Goal: Transaction & Acquisition: Book appointment/travel/reservation

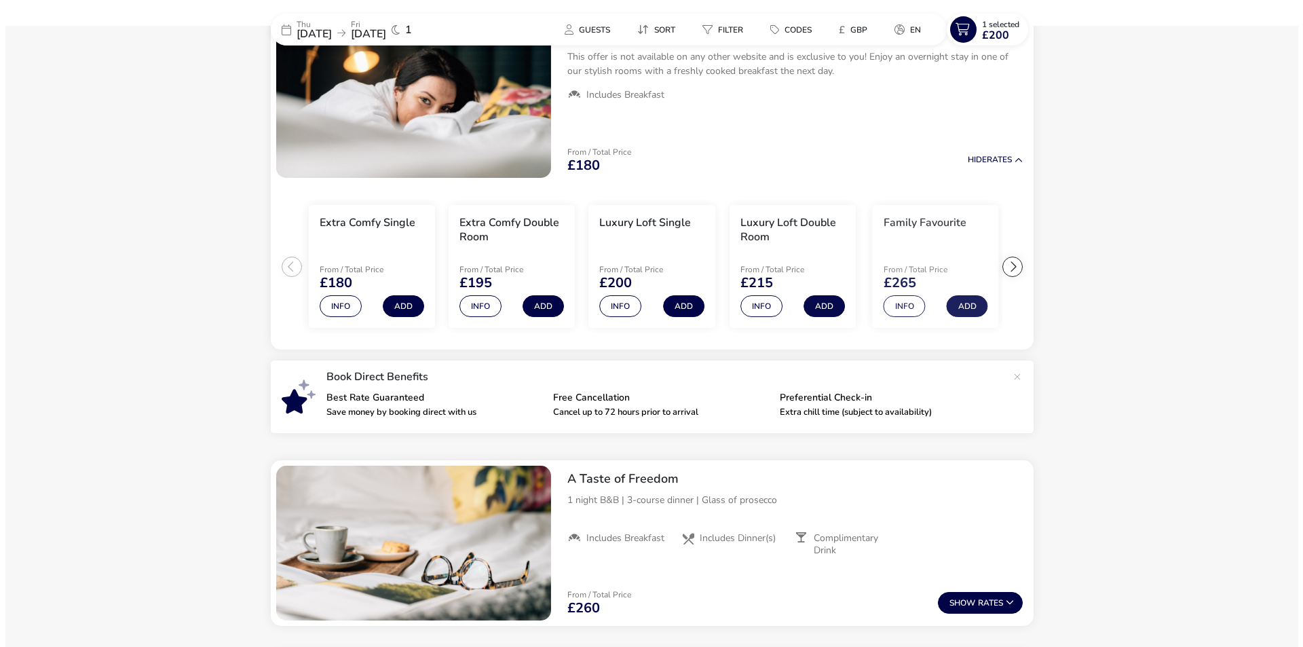
scroll to position [94, 0]
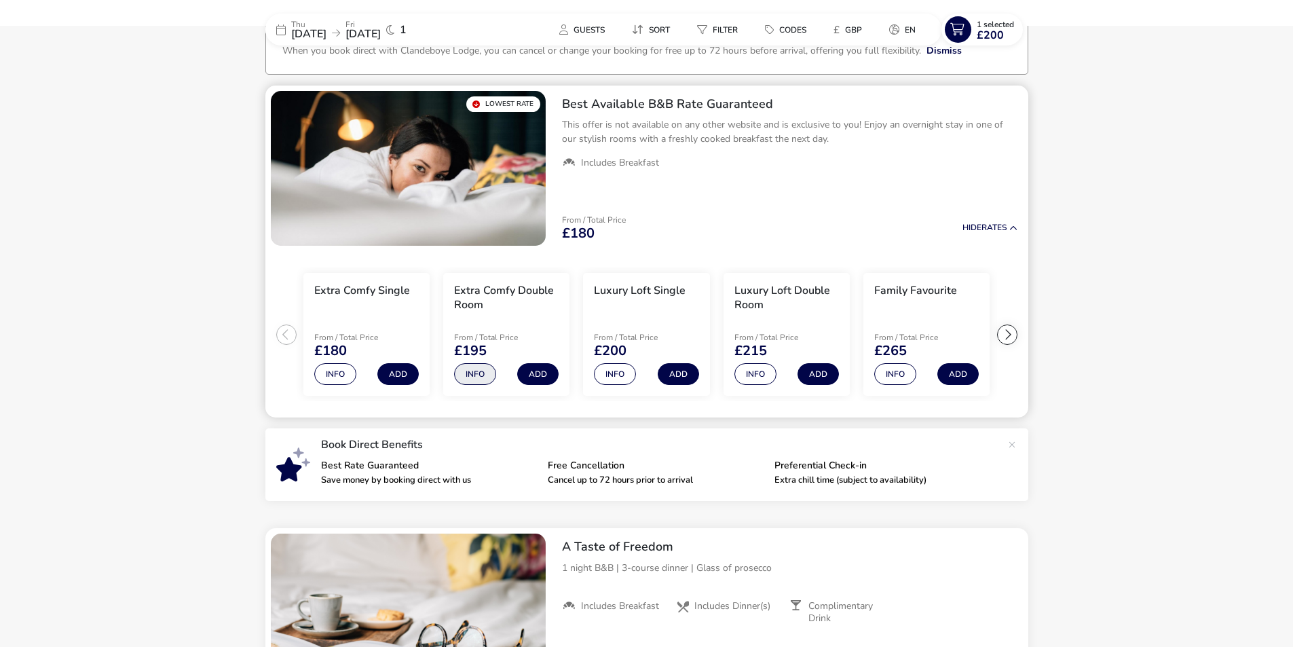
click at [483, 375] on button "Info" at bounding box center [475, 374] width 42 height 22
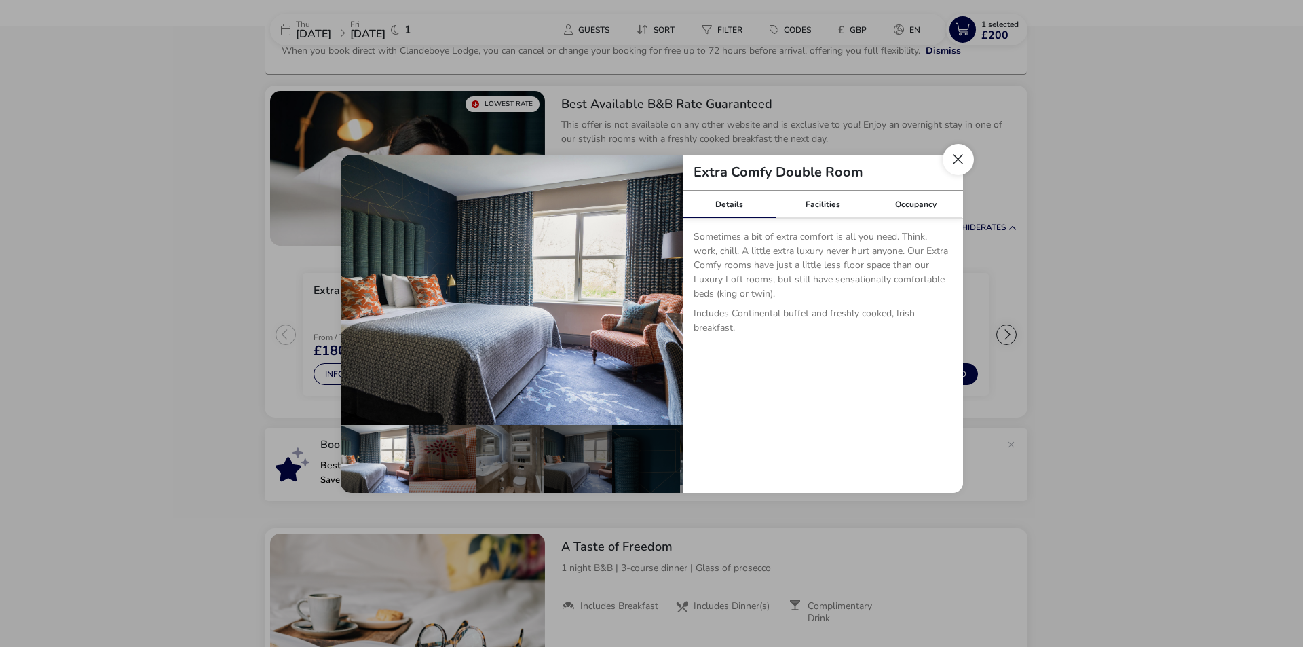
click at [950, 165] on button "Close dialog" at bounding box center [958, 159] width 31 height 31
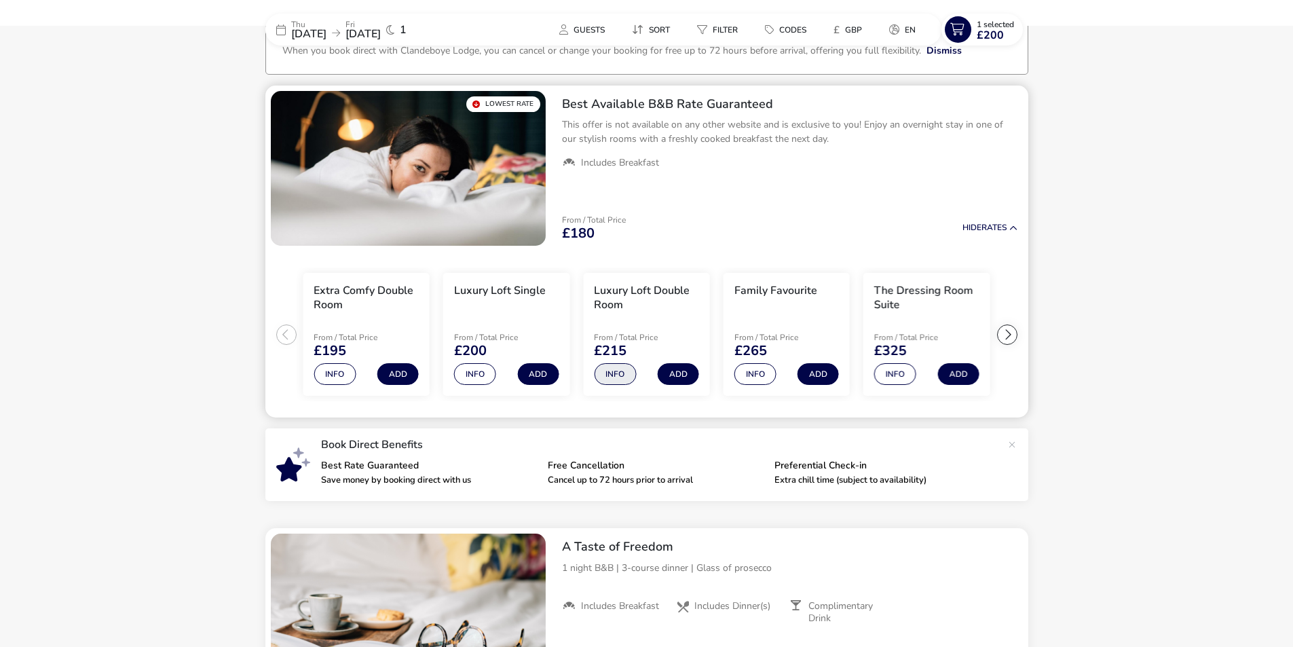
click at [614, 370] on button "Info" at bounding box center [615, 374] width 42 height 22
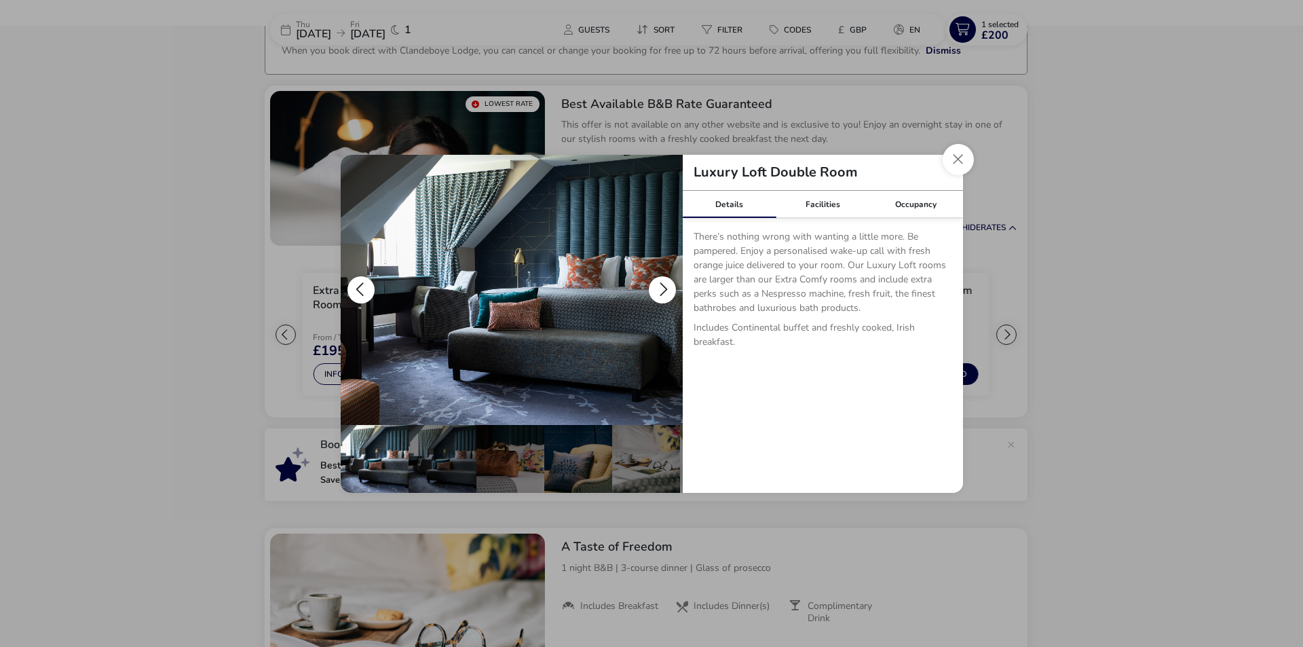
click at [667, 290] on button "details" at bounding box center [662, 289] width 27 height 27
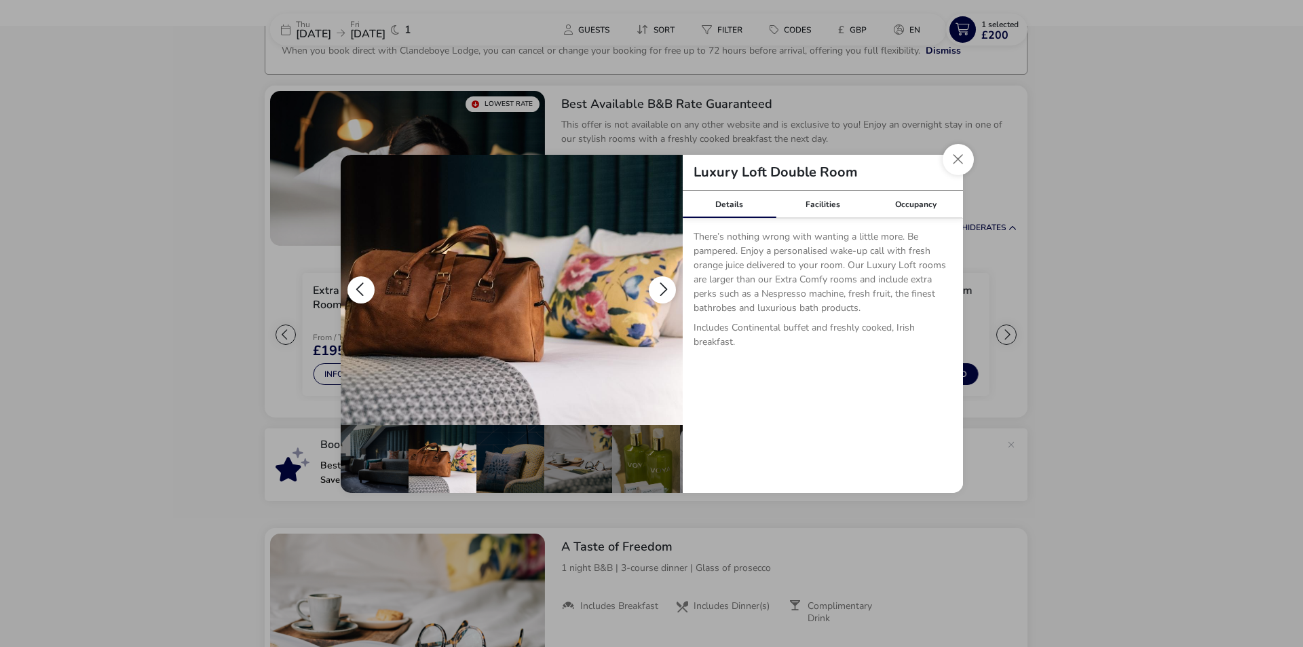
click at [667, 290] on button "details" at bounding box center [662, 289] width 27 height 27
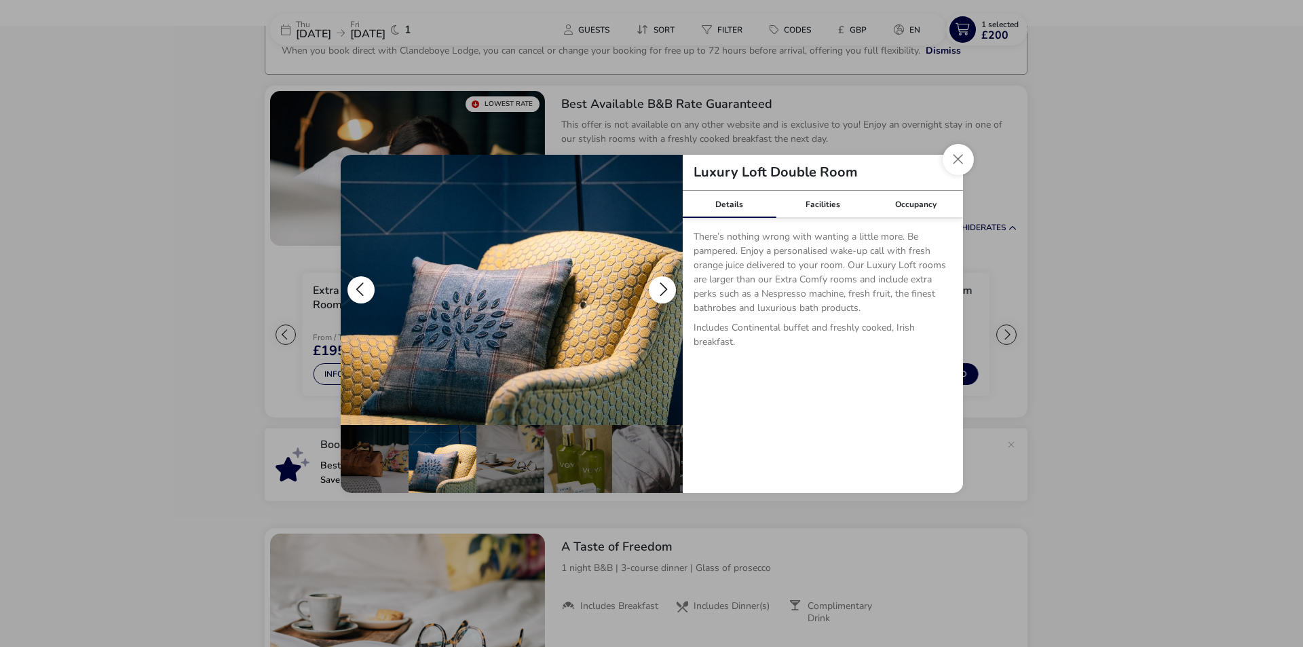
click at [664, 292] on button "details" at bounding box center [662, 289] width 27 height 27
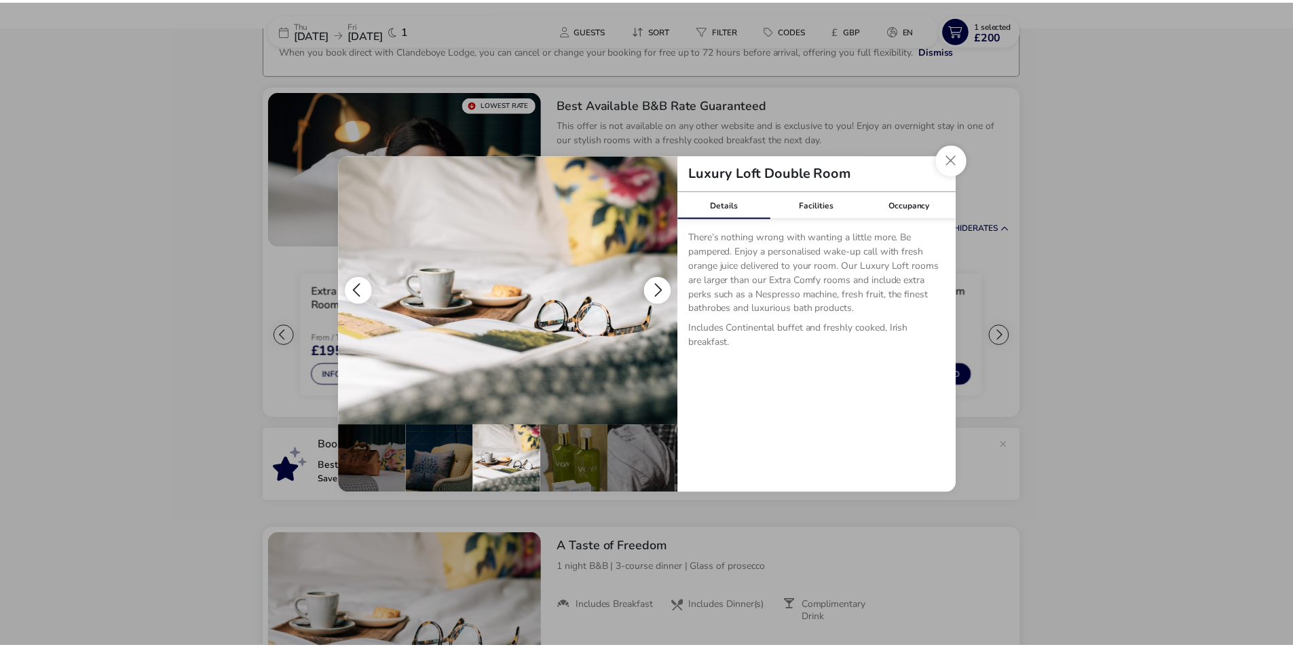
scroll to position [0, 204]
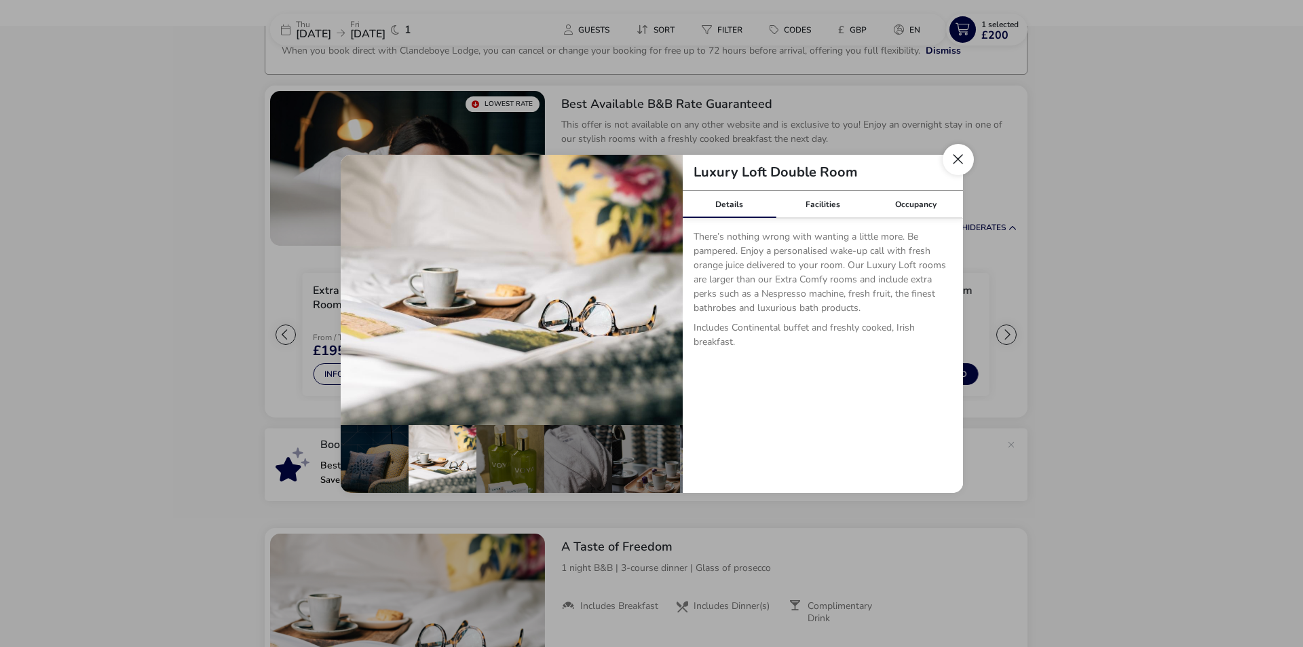
click at [955, 163] on button "Close dialog" at bounding box center [958, 159] width 31 height 31
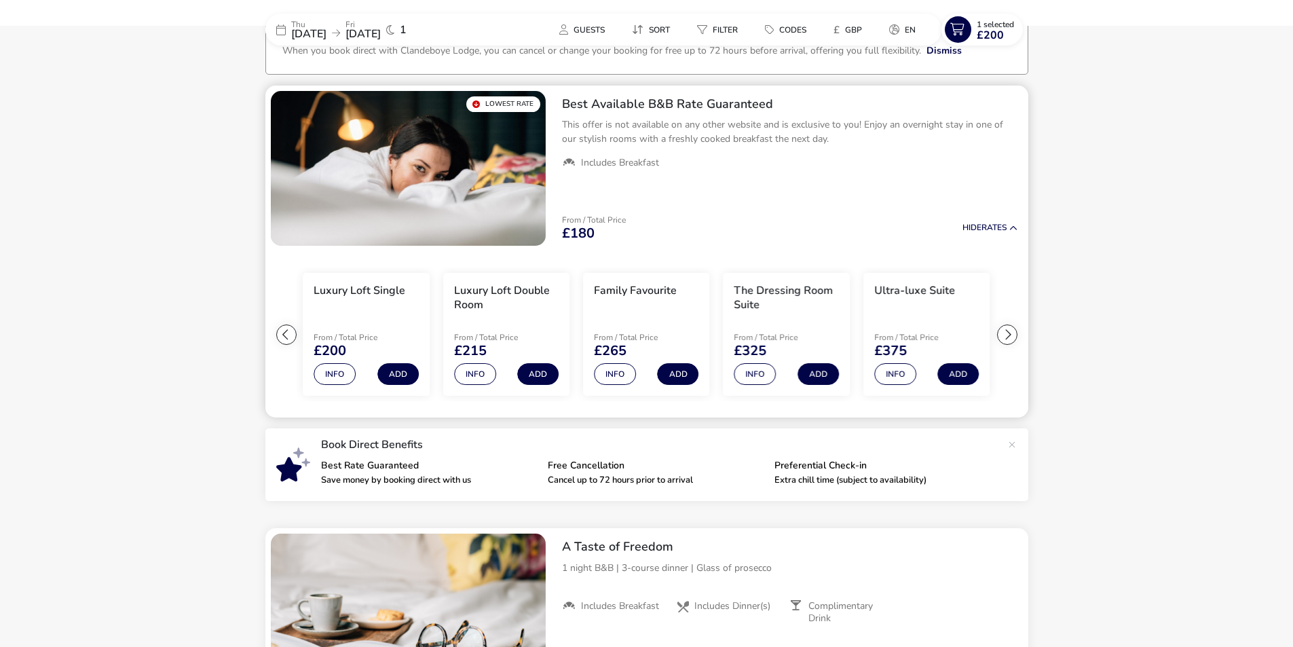
click at [285, 335] on div at bounding box center [286, 334] width 20 height 20
click at [402, 375] on button "Add" at bounding box center [397, 374] width 41 height 22
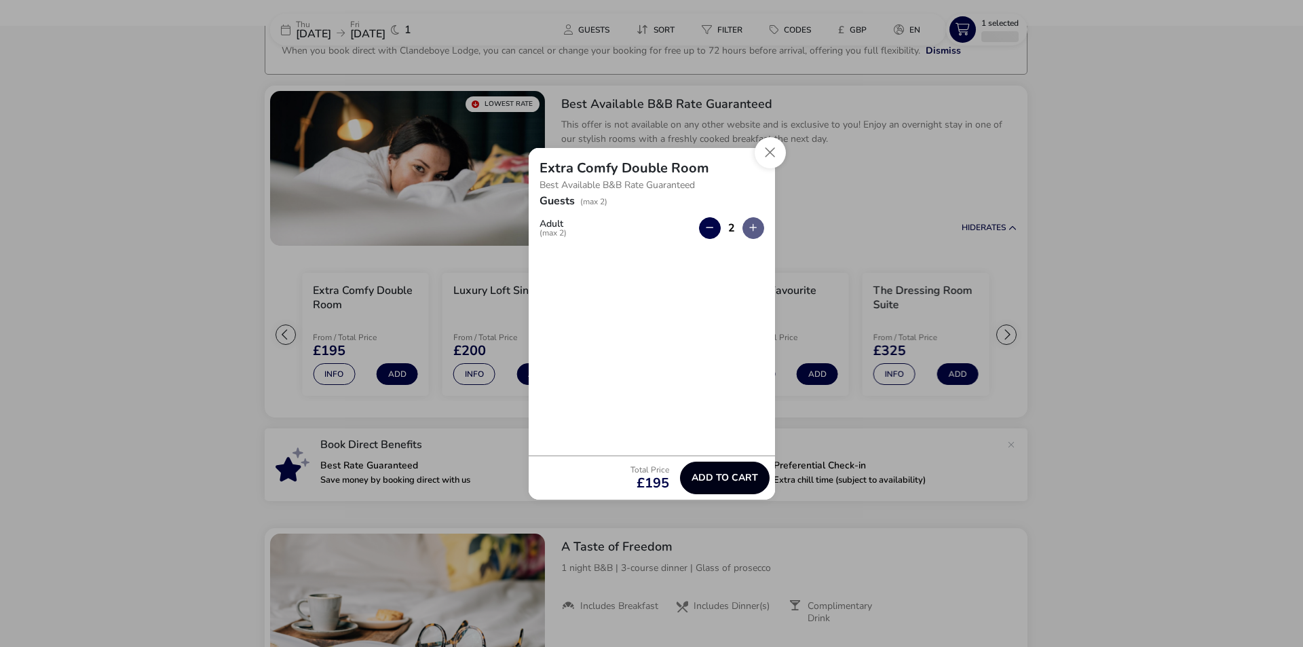
click at [746, 477] on span "Add to cart" at bounding box center [724, 477] width 67 height 10
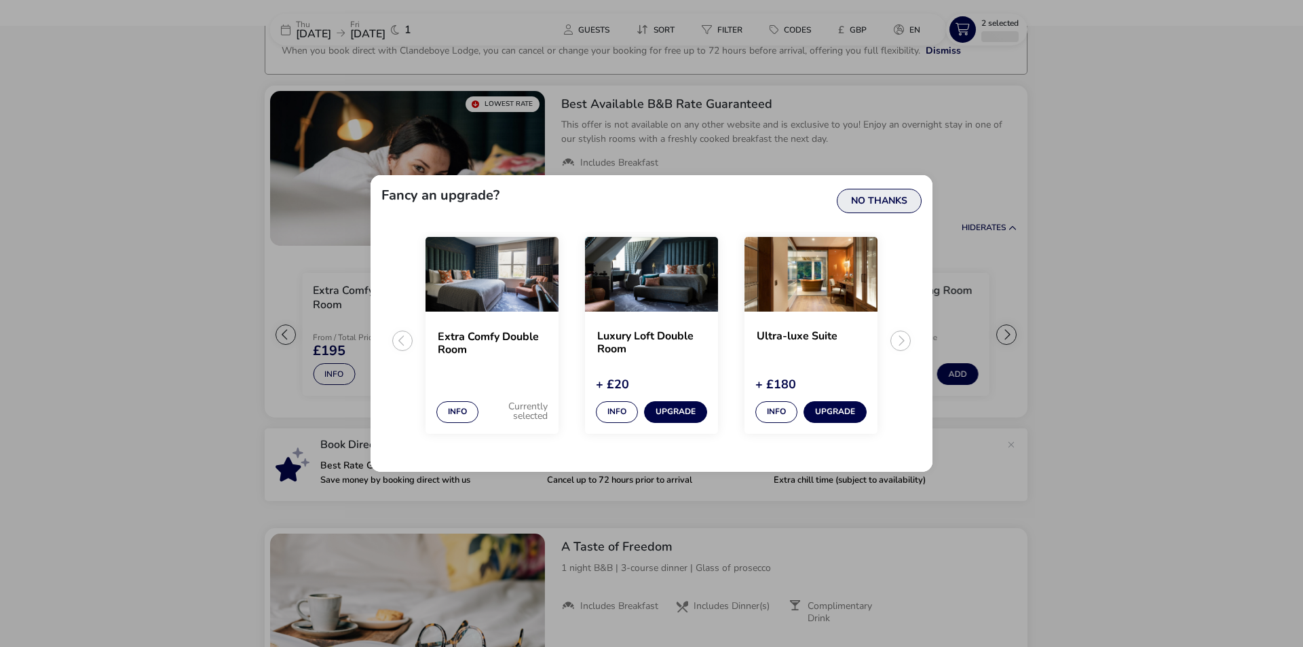
click at [886, 208] on button "No Thanks" at bounding box center [879, 201] width 85 height 24
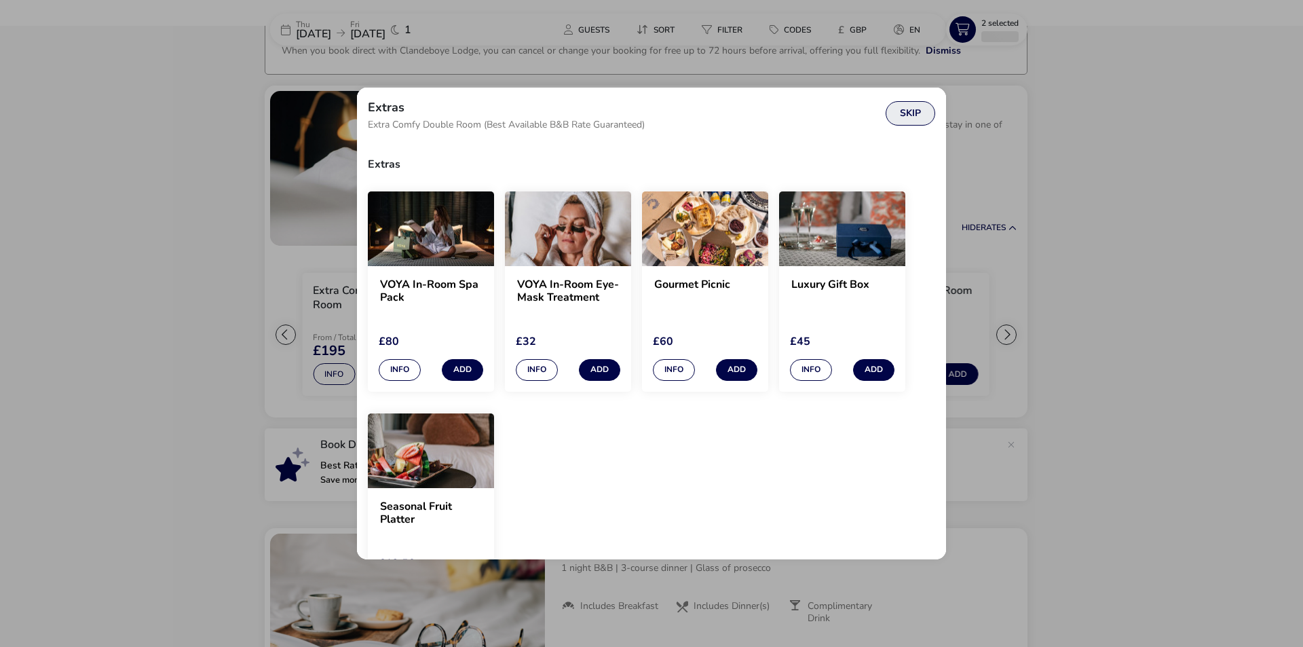
click at [918, 107] on button "Skip" at bounding box center [911, 113] width 50 height 24
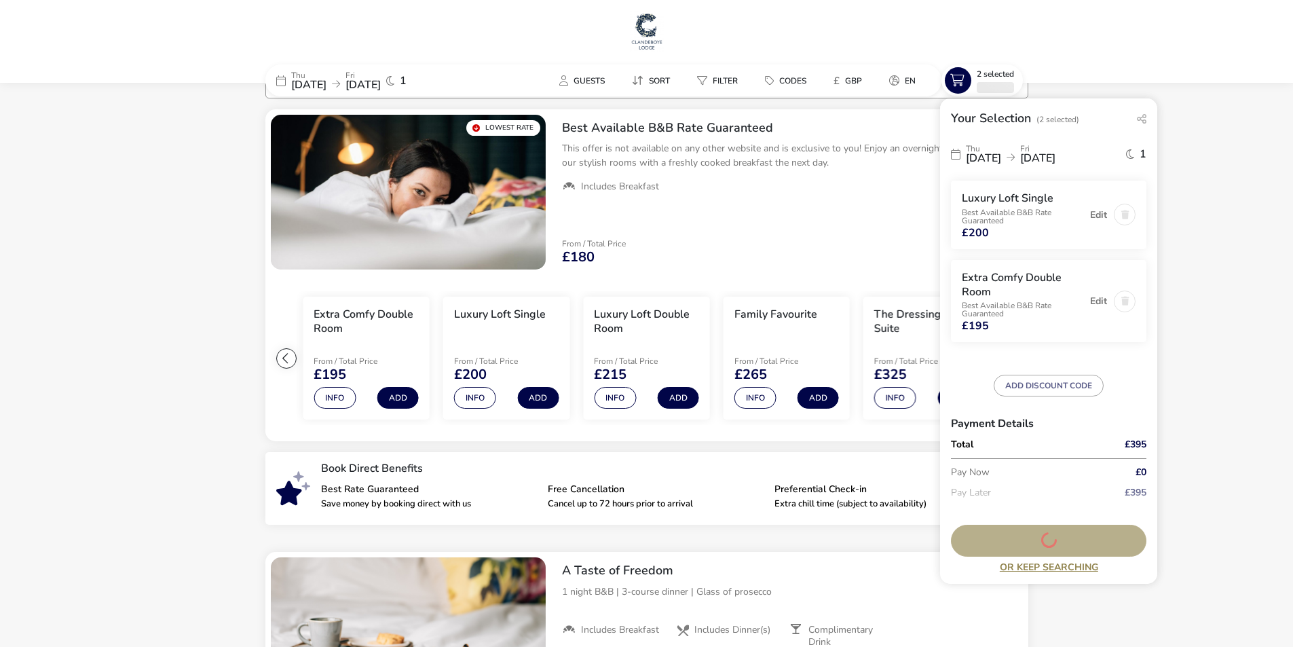
scroll to position [0, 0]
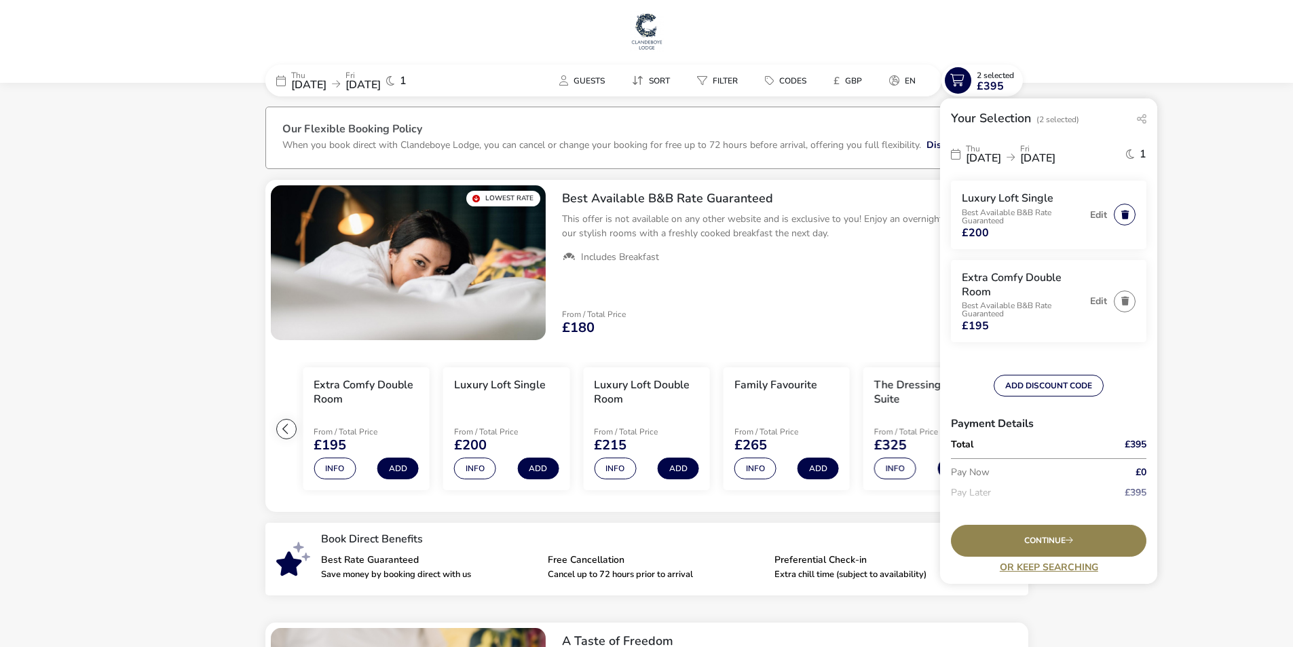
click at [1121, 214] on button "button" at bounding box center [1125, 215] width 22 height 22
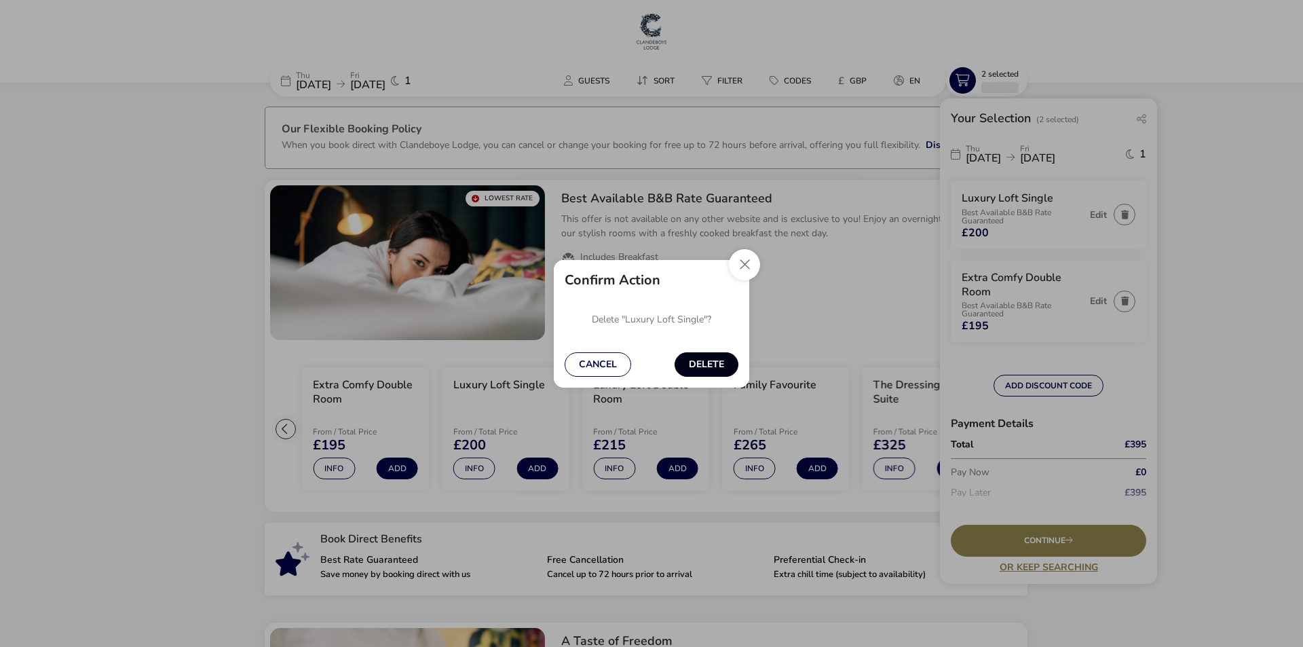
click at [717, 362] on button "Delete" at bounding box center [707, 364] width 64 height 24
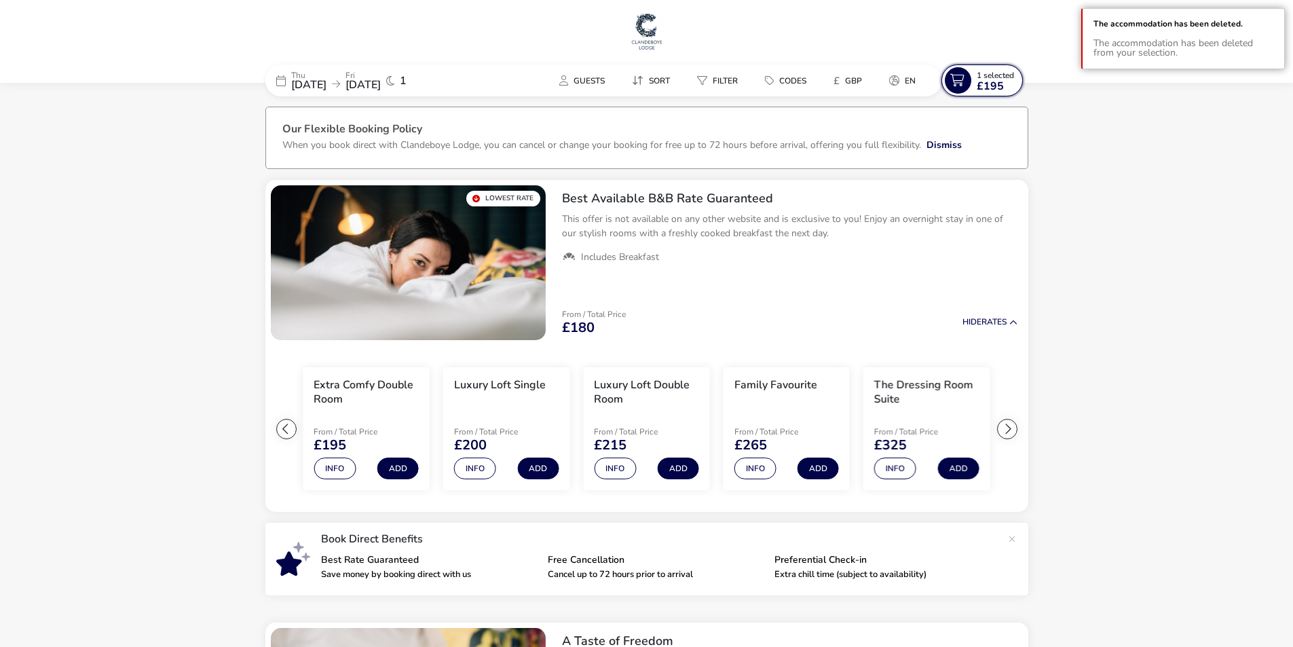
click at [996, 83] on span "£195" at bounding box center [990, 86] width 27 height 11
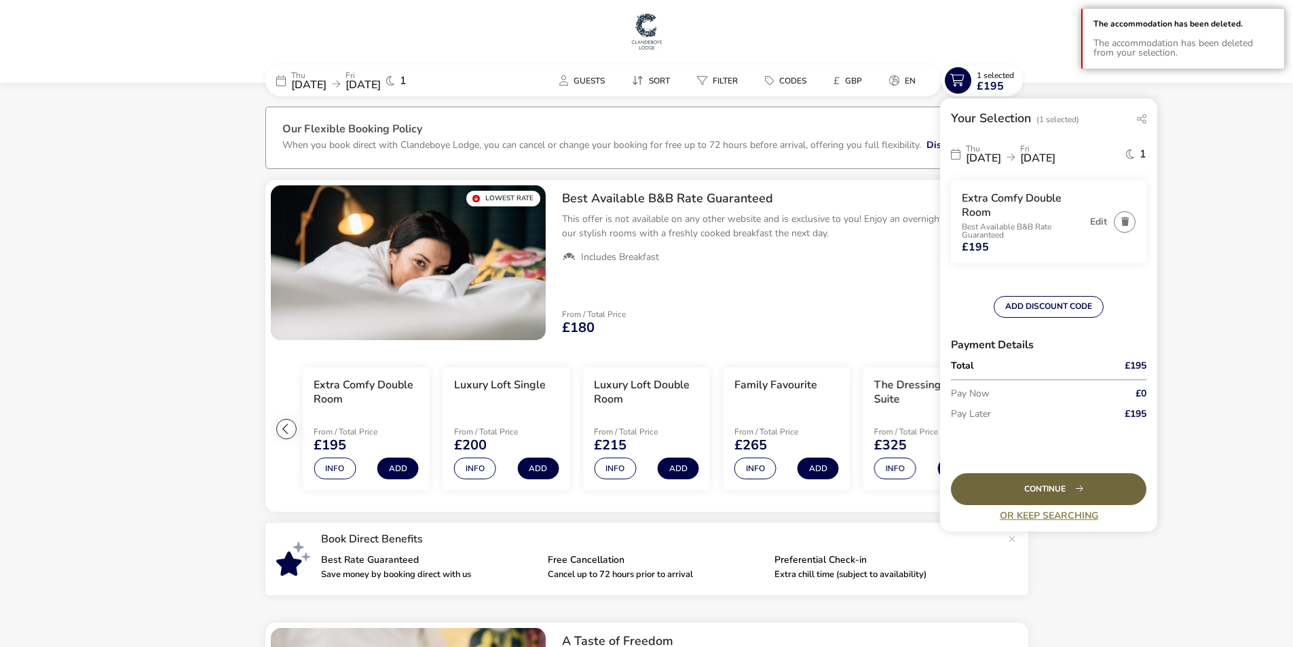
click at [1061, 490] on div "Continue" at bounding box center [1048, 489] width 195 height 32
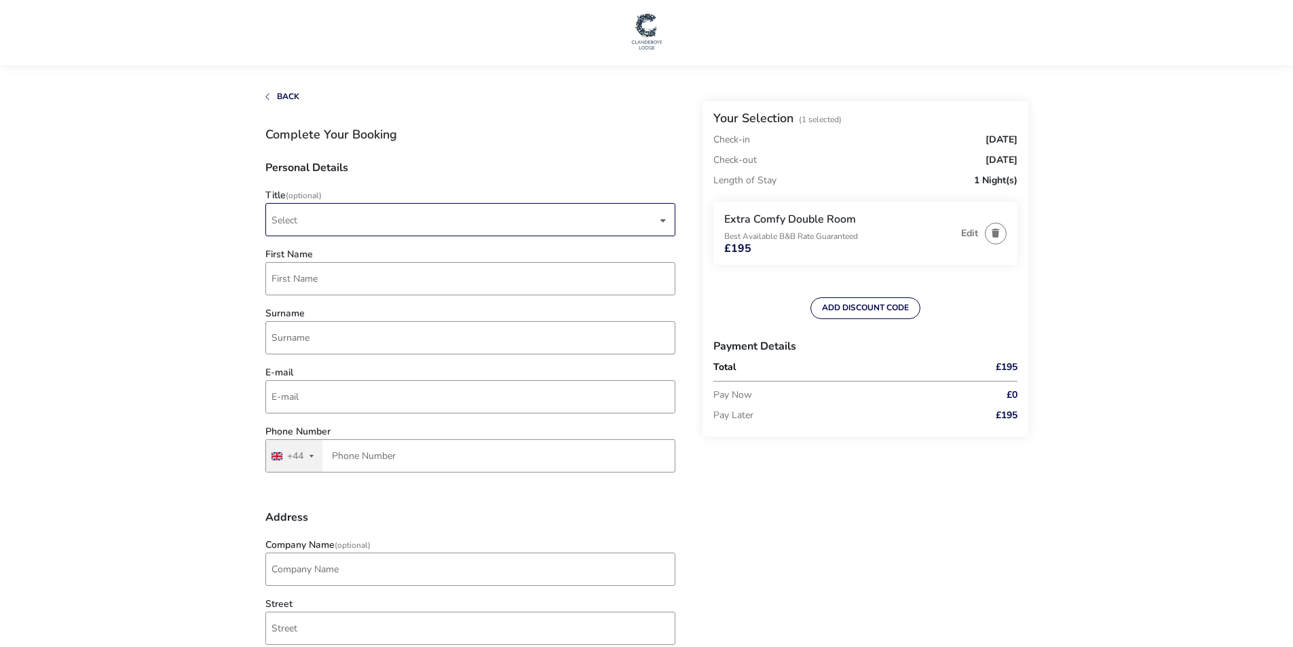
click at [356, 215] on span "Select" at bounding box center [463, 220] width 385 height 32
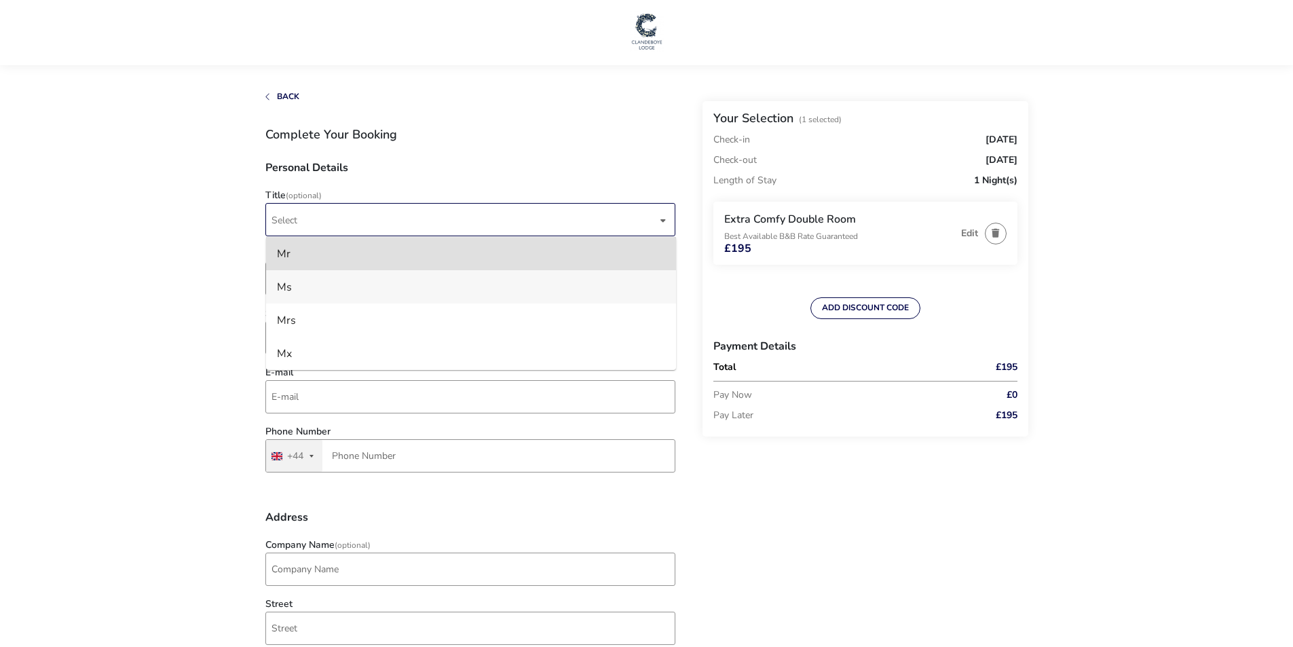
click at [325, 293] on li "Ms" at bounding box center [471, 286] width 410 height 33
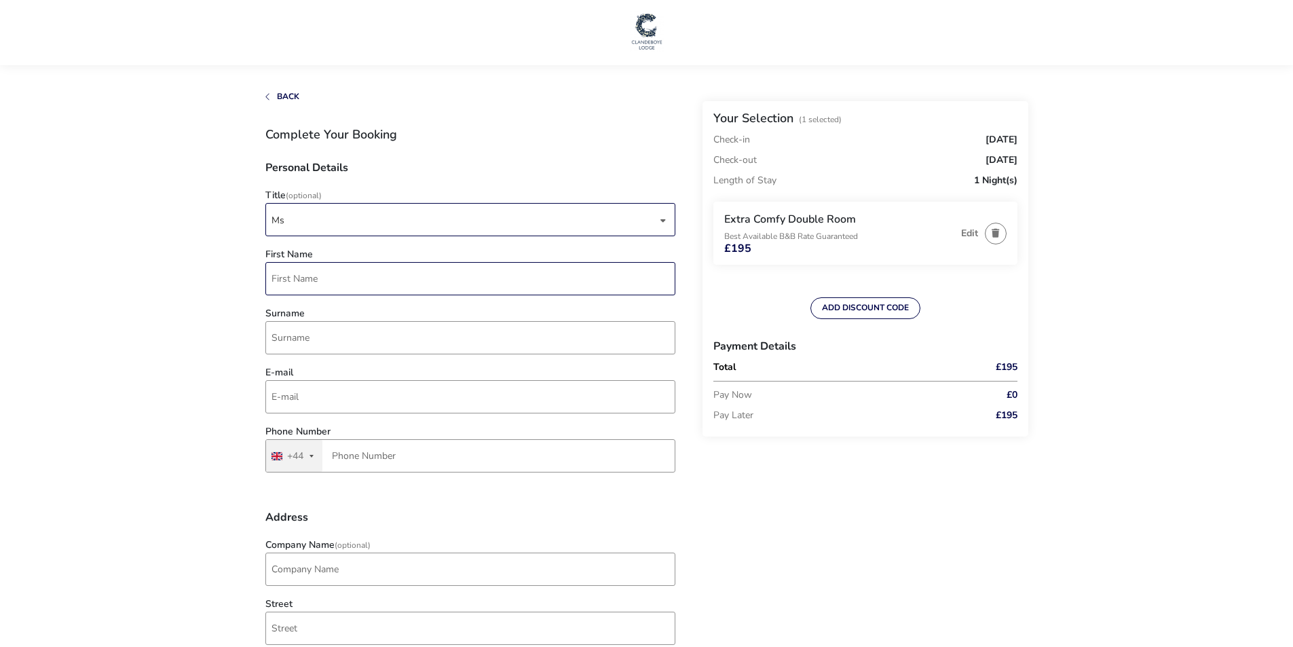
click at [345, 284] on input "First Name" at bounding box center [470, 278] width 410 height 33
type input "e"
type input "[PERSON_NAME]"
click at [329, 334] on input "Surname" at bounding box center [470, 337] width 410 height 33
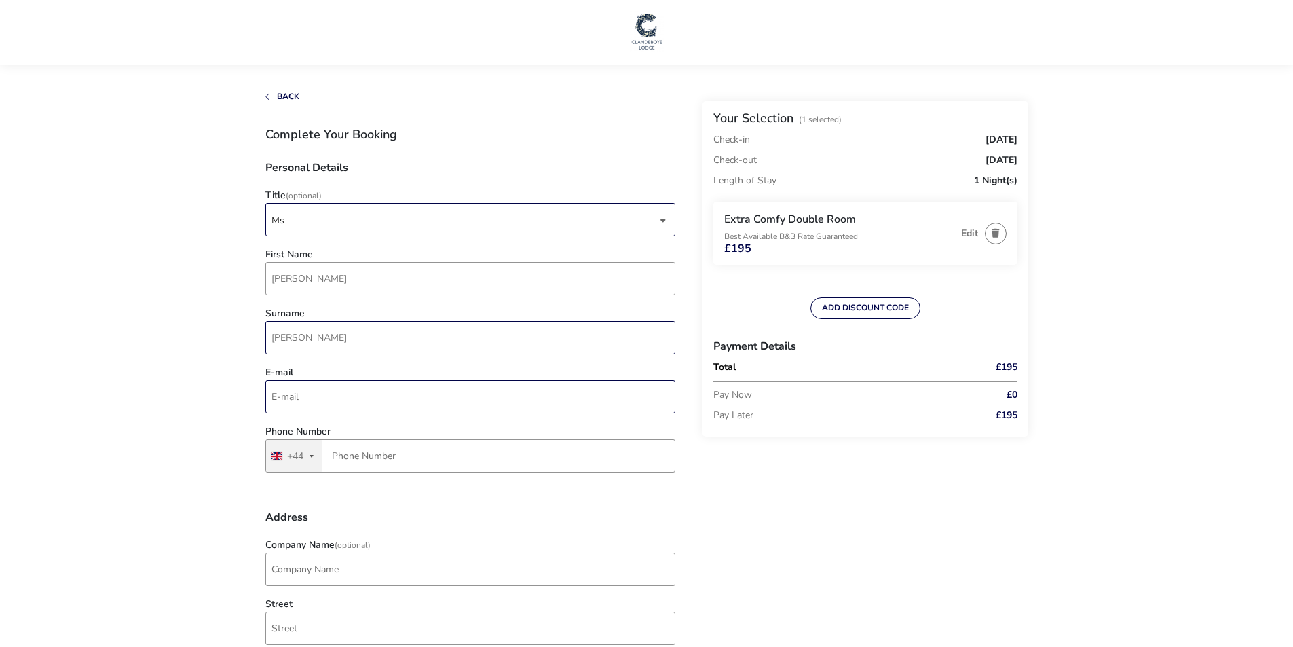
type input "[PERSON_NAME]"
click at [293, 402] on input "E-mail" at bounding box center [470, 396] width 410 height 33
type input "[EMAIL_ADDRESS][DOMAIN_NAME]"
type input "7715 819124"
type input "8, [PERSON_NAME][GEOGRAPHIC_DATA]"
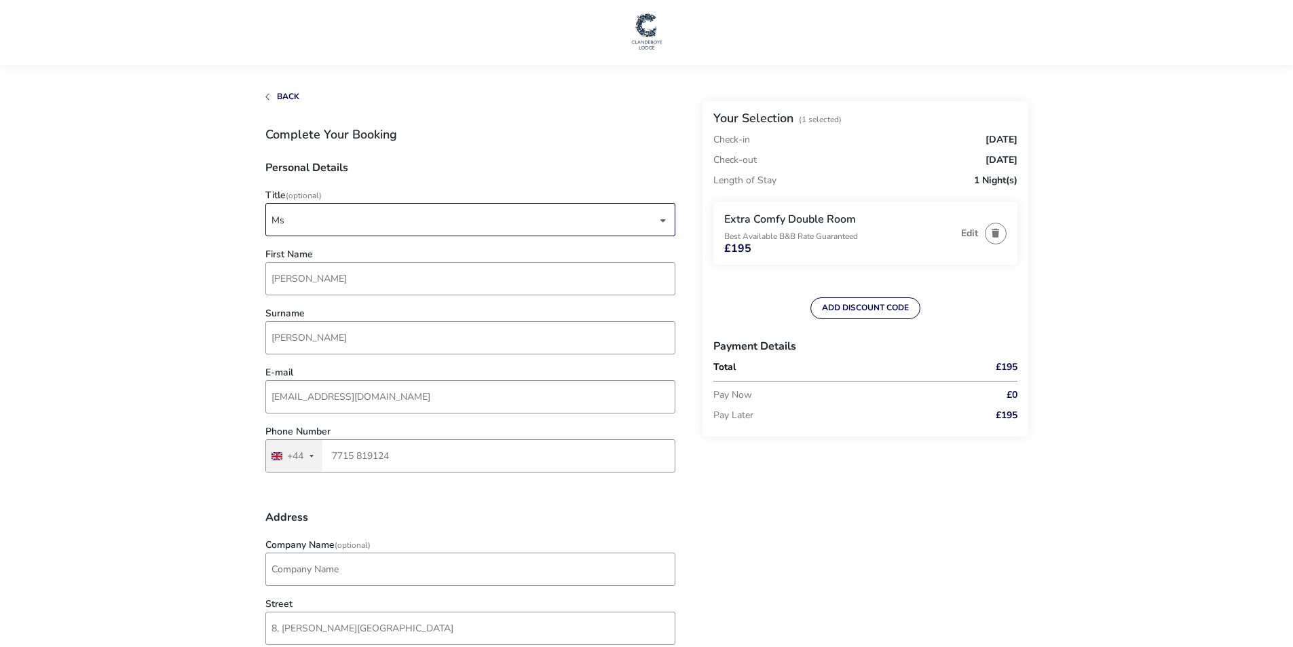
type input "Portadown, [GEOGRAPHIC_DATA]"
type input "BT62 3UN"
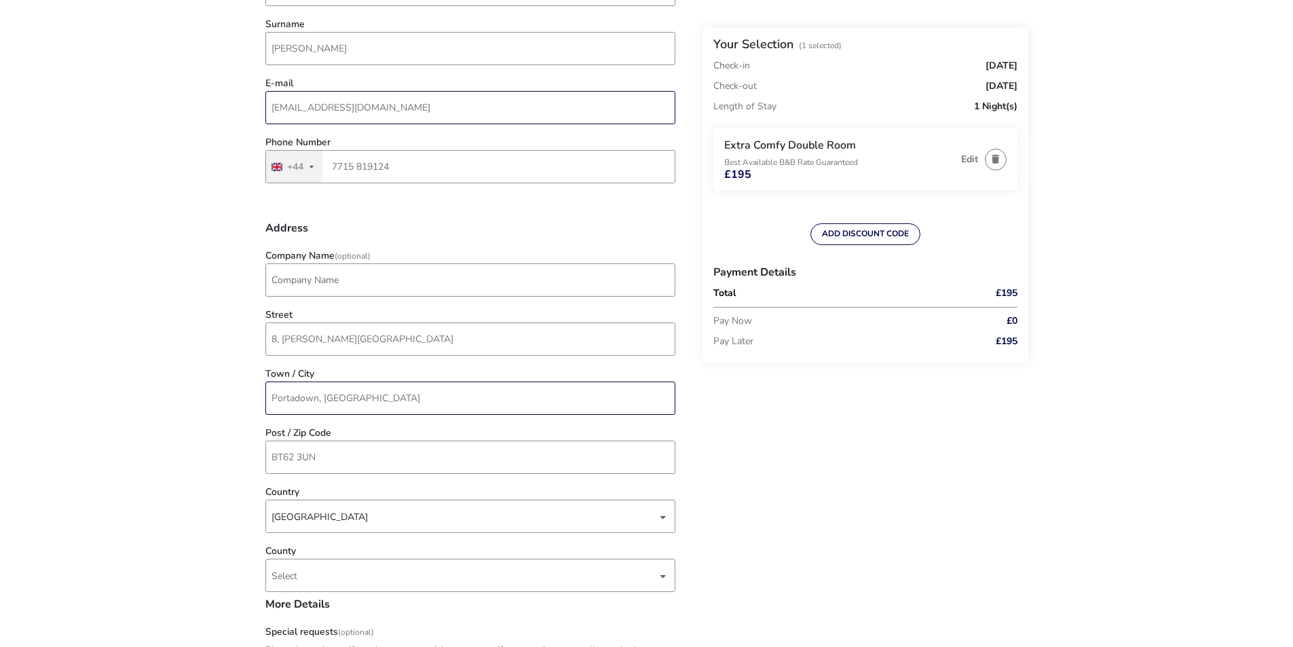
scroll to position [339, 0]
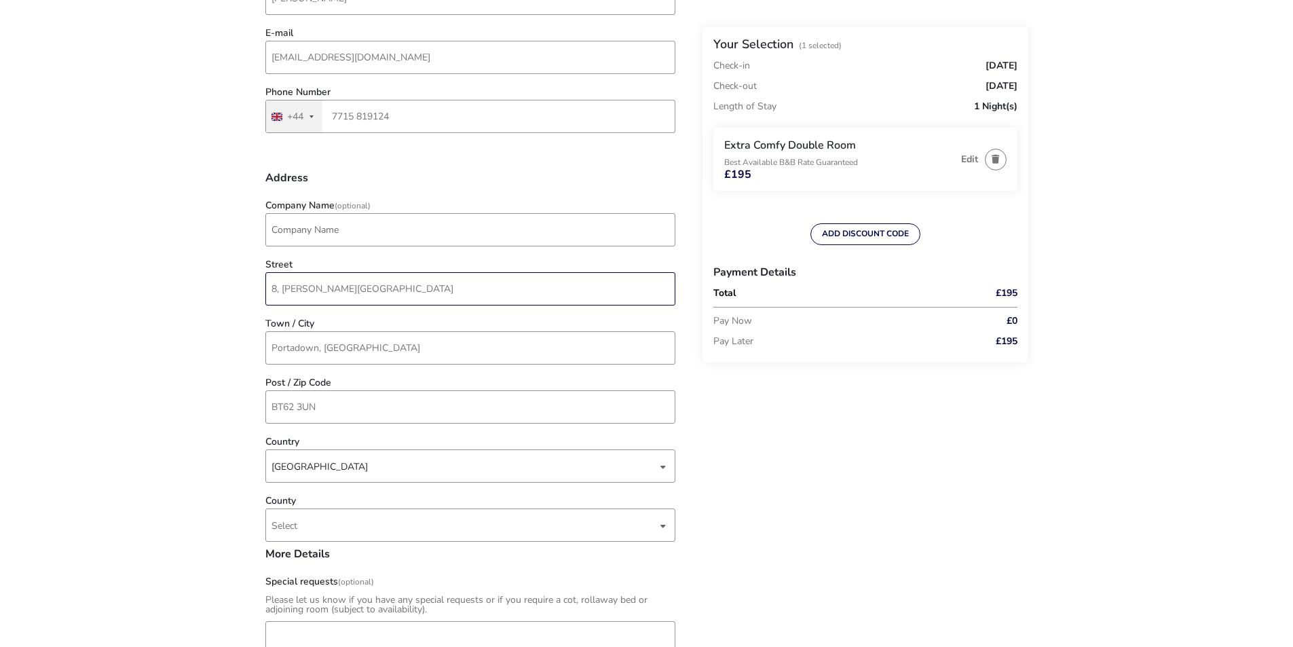
click at [411, 294] on input "8, [PERSON_NAME][GEOGRAPHIC_DATA]" at bounding box center [470, 288] width 410 height 33
type input "[STREET_ADDRESS]"
click at [415, 356] on input "Portadown, [GEOGRAPHIC_DATA]" at bounding box center [470, 347] width 410 height 33
type input "Richhill"
click at [373, 415] on input "BT62 3UN" at bounding box center [470, 406] width 410 height 33
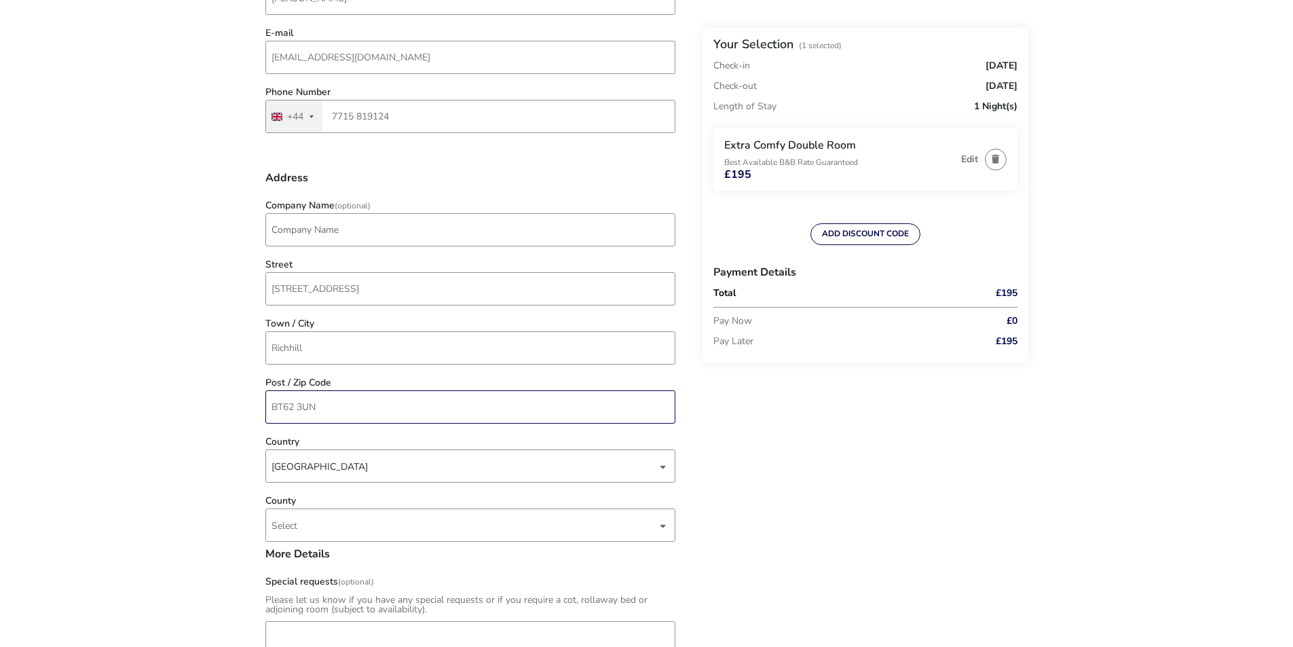
type input "BT61 9NL"
click at [341, 529] on span "Select" at bounding box center [463, 525] width 385 height 32
click at [333, 388] on li "Armagh" at bounding box center [471, 385] width 410 height 33
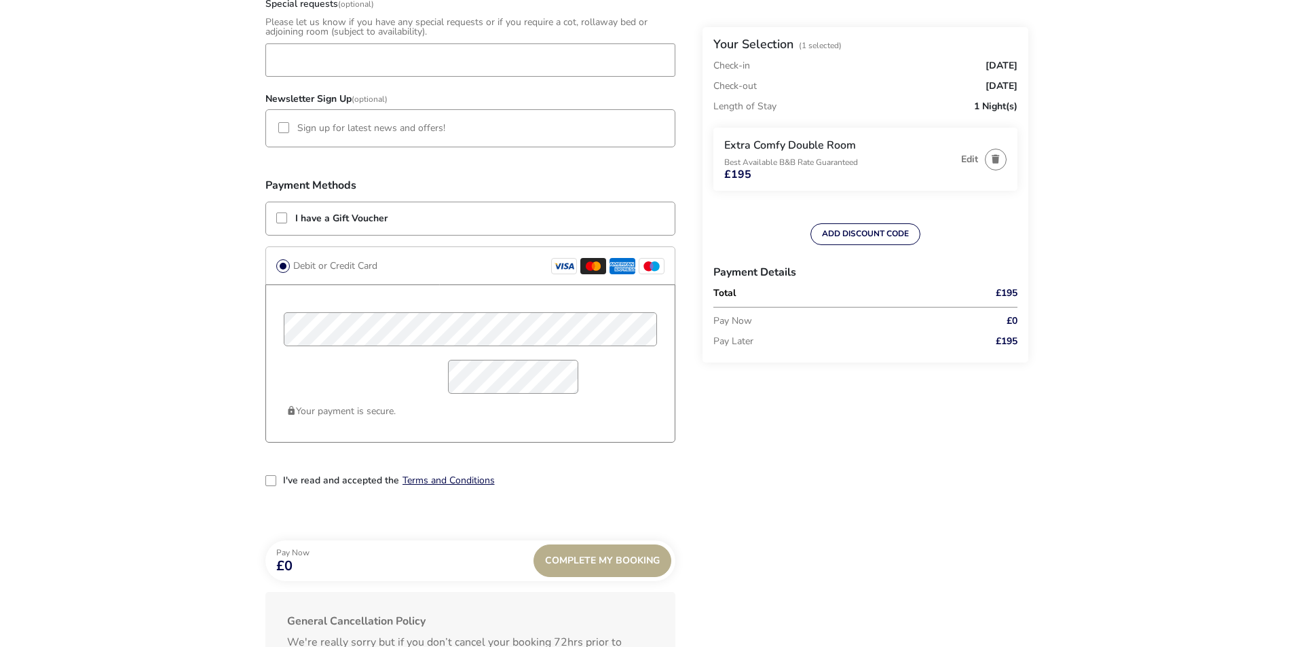
scroll to position [950, 0]
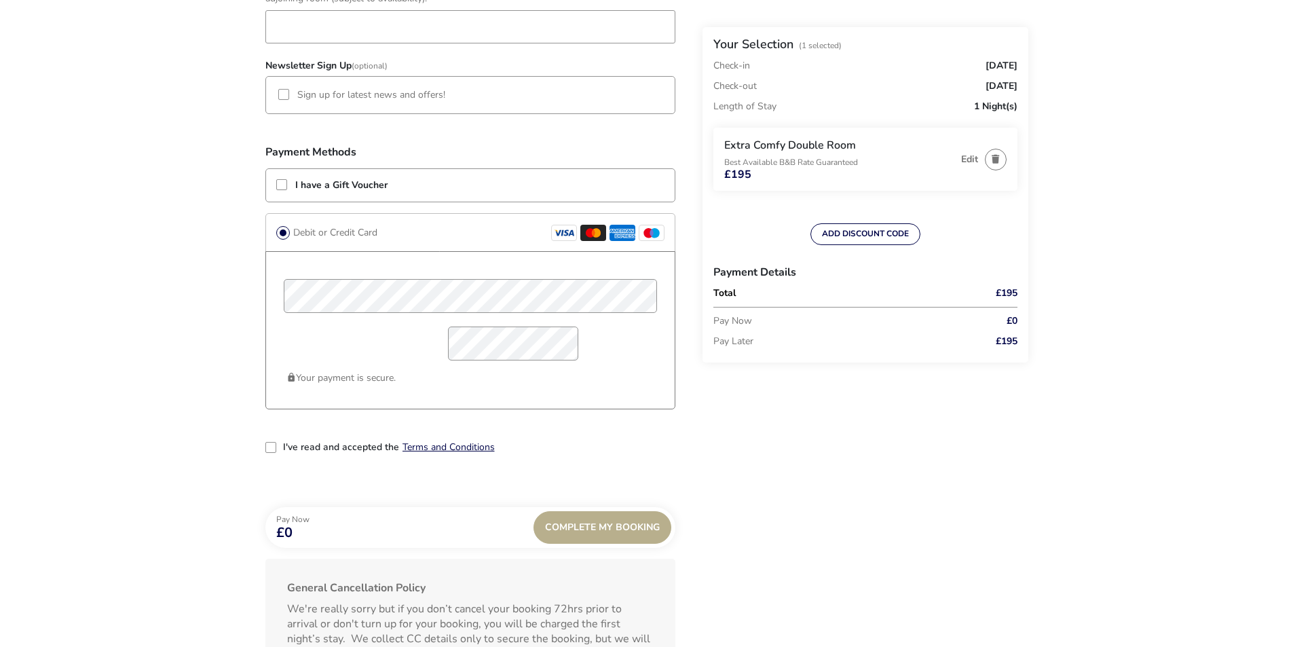
click at [271, 449] on div "2-term_condi" at bounding box center [270, 447] width 11 height 11
drag, startPoint x: 540, startPoint y: 411, endPoint x: 554, endPoint y: 415, distance: 14.6
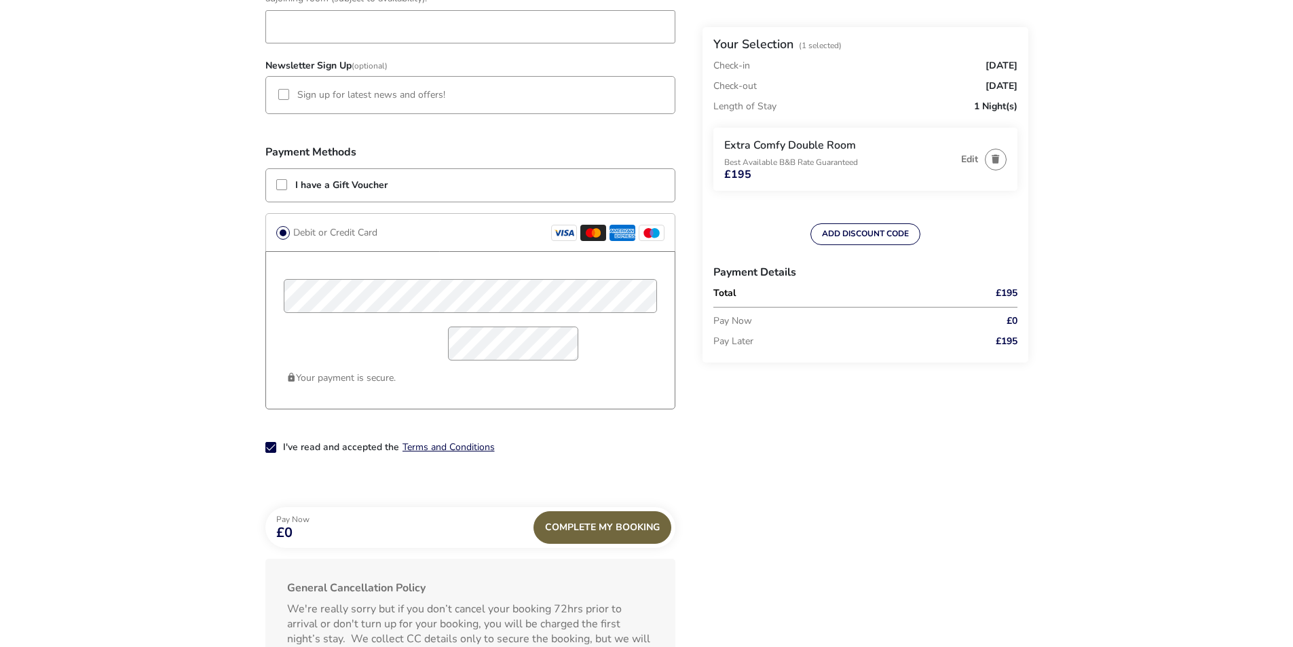
click at [611, 531] on div "Complete My Booking" at bounding box center [602, 527] width 138 height 33
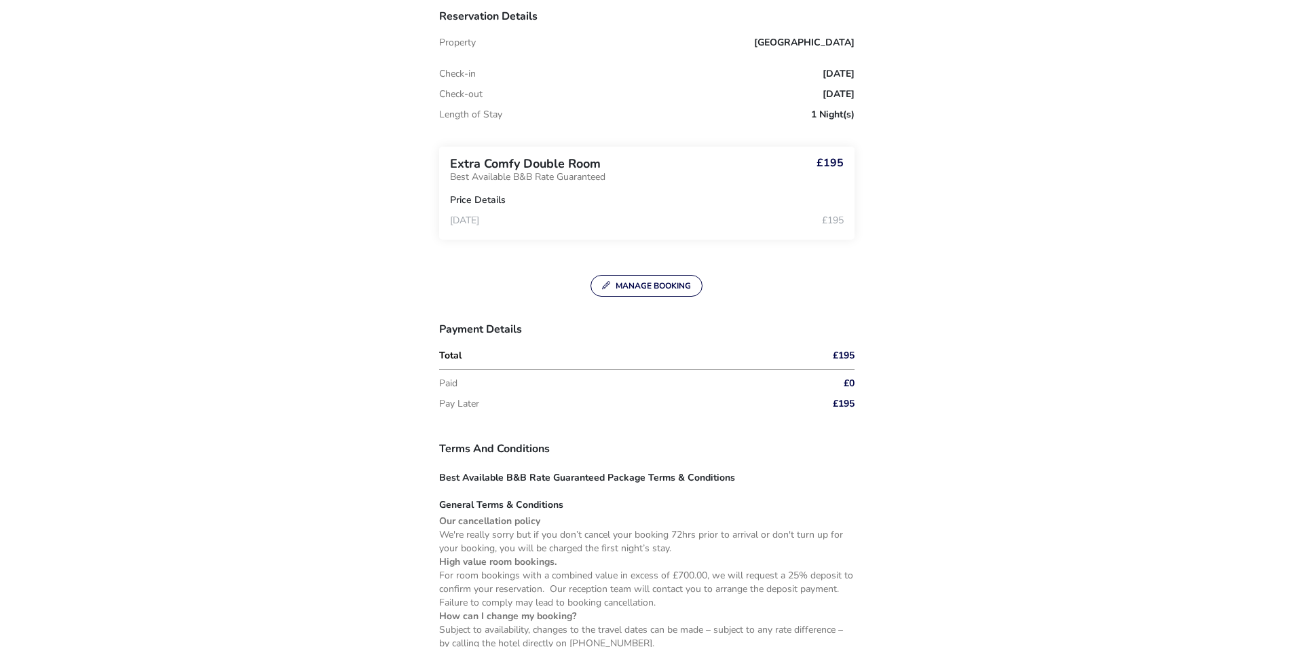
scroll to position [679, 0]
